Goal: Share content

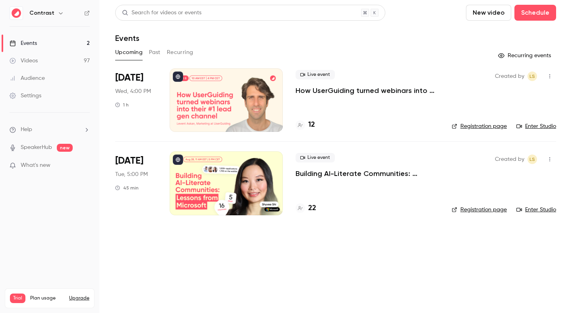
click at [339, 89] on p "How UserGuiding turned webinars into their #1 lead gen channel" at bounding box center [367, 91] width 143 height 10
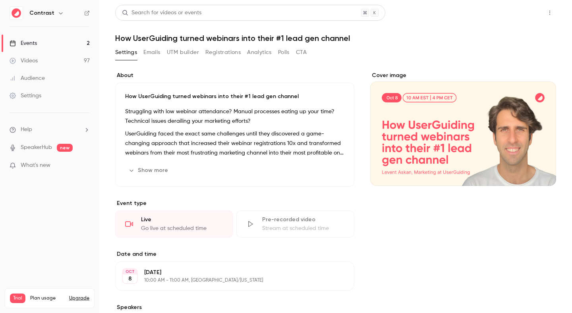
click at [527, 17] on button "Share" at bounding box center [521, 13] width 31 height 16
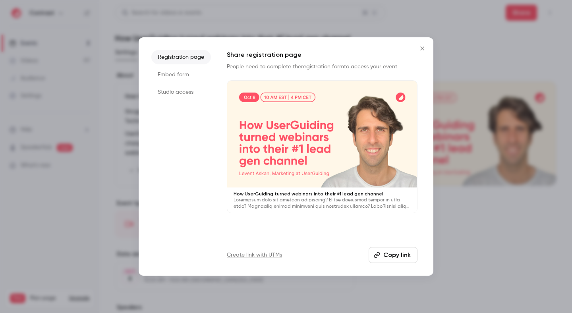
click at [287, 128] on div at bounding box center [322, 134] width 190 height 107
